Goal: Find specific page/section: Find specific page/section

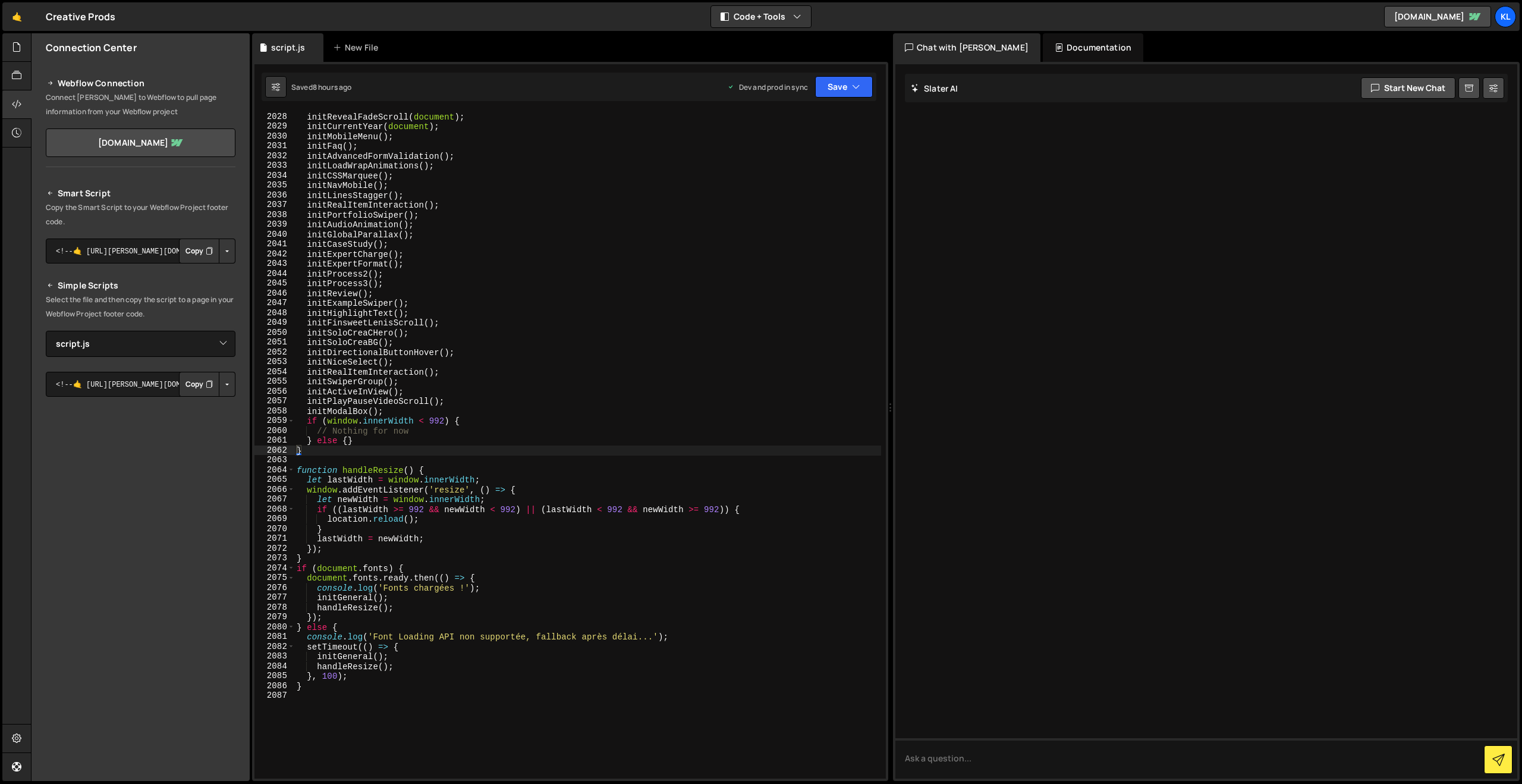
select select "48196"
click at [12, 16] on link "🤙" at bounding box center [16, 16] width 29 height 29
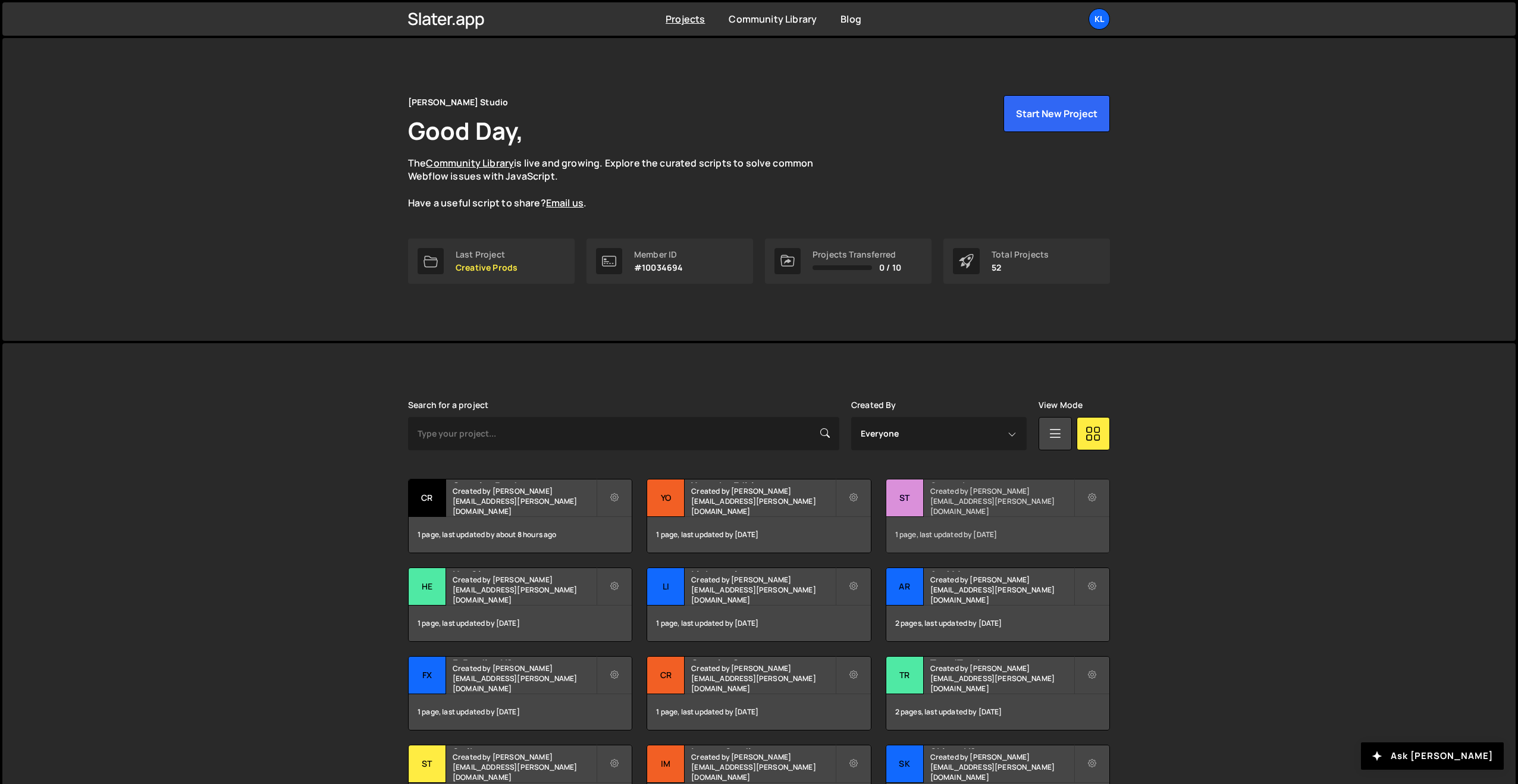
click at [975, 483] on h2 "Statsnbet" at bounding box center [1001, 481] width 143 height 4
